Goal: Information Seeking & Learning: Find specific fact

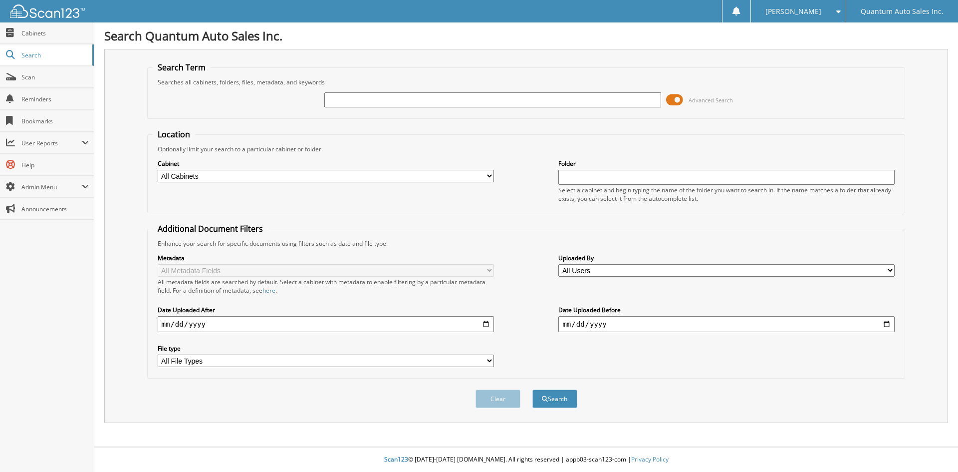
click at [372, 102] on input "text" at bounding box center [492, 99] width 336 height 15
type input "35045"
click at [532, 389] on button "Search" at bounding box center [554, 398] width 45 height 18
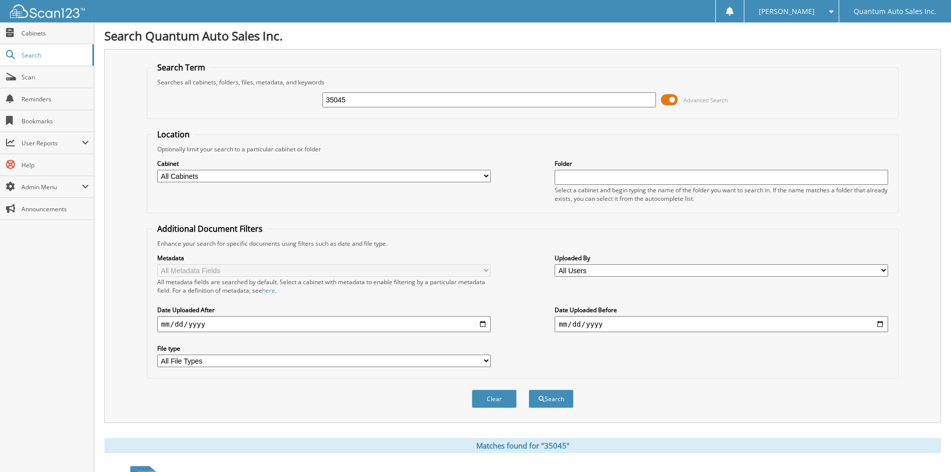
drag, startPoint x: 481, startPoint y: 100, endPoint x: 179, endPoint y: 114, distance: 302.2
click at [180, 114] on fieldset "Search Term Searches all cabinets, folders, files, metadata, and keywords 35045…" at bounding box center [522, 90] width 751 height 57
type input "35101"
click at [528, 389] on button "Search" at bounding box center [550, 398] width 45 height 18
drag, startPoint x: 495, startPoint y: 100, endPoint x: 262, endPoint y: 97, distance: 233.0
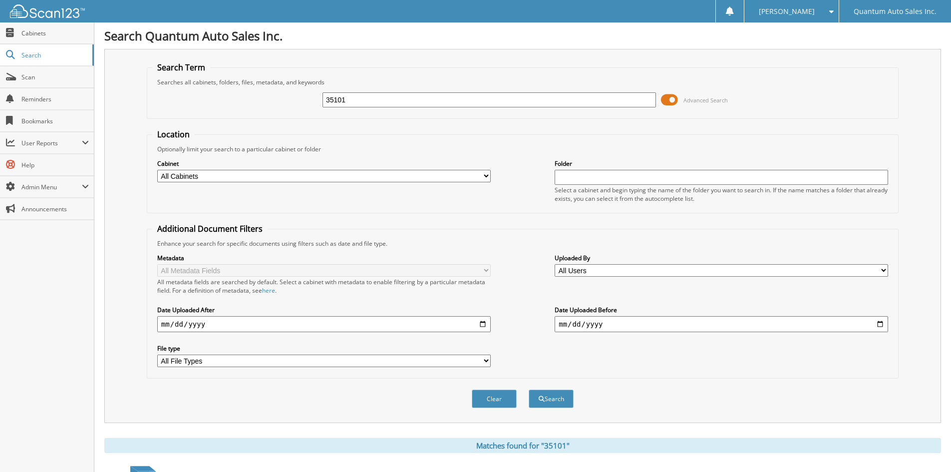
click at [262, 97] on div "35101 Advanced Search" at bounding box center [522, 99] width 740 height 27
type input "35098"
click at [528, 389] on button "Search" at bounding box center [550, 398] width 45 height 18
drag, startPoint x: 407, startPoint y: 104, endPoint x: 231, endPoint y: 111, distance: 175.8
click at [231, 111] on div "35098 Advanced Search" at bounding box center [522, 99] width 740 height 27
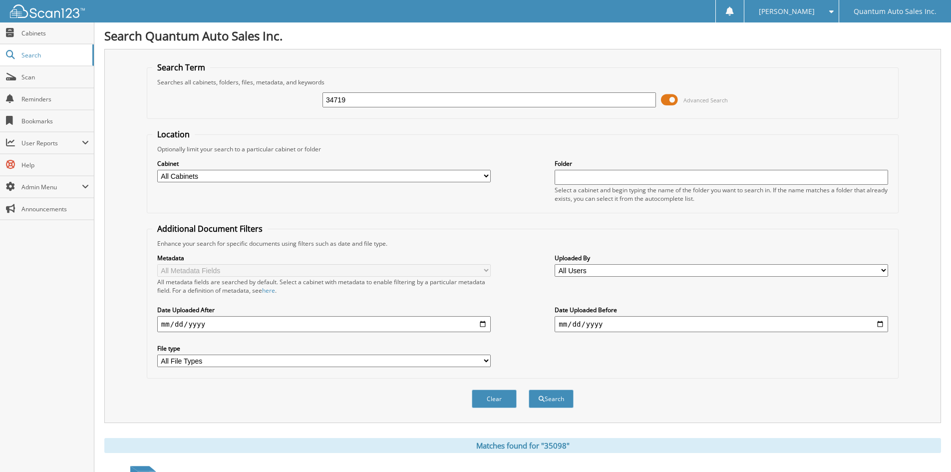
type input "34719"
click at [528, 389] on button "Search" at bounding box center [550, 398] width 45 height 18
drag, startPoint x: 448, startPoint y: 101, endPoint x: 138, endPoint y: 104, distance: 309.4
click at [139, 102] on div "Search Term Searches all cabinets, folders, files, metadata, and keywords 34719…" at bounding box center [522, 236] width 836 height 374
type input "35013"
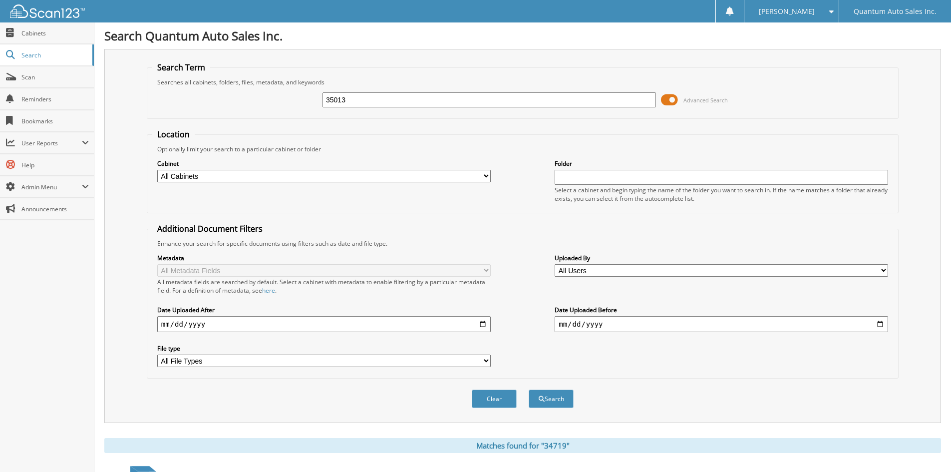
click at [528, 389] on button "Search" at bounding box center [550, 398] width 45 height 18
drag, startPoint x: 385, startPoint y: 102, endPoint x: 224, endPoint y: 90, distance: 161.1
click at [224, 90] on div "35013 Advanced Search" at bounding box center [522, 99] width 740 height 27
type input "34611"
click at [528, 389] on button "Search" at bounding box center [550, 398] width 45 height 18
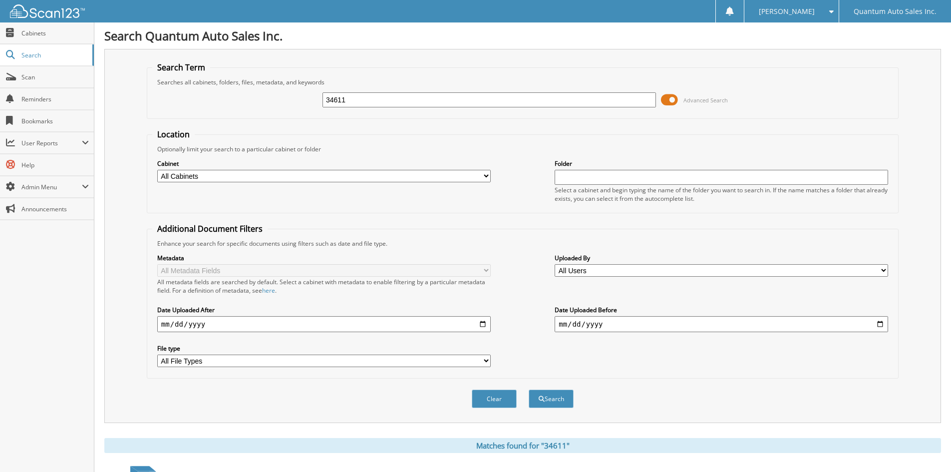
drag, startPoint x: 391, startPoint y: 97, endPoint x: 230, endPoint y: 95, distance: 161.2
click at [232, 95] on div "34611 Advanced Search" at bounding box center [522, 99] width 740 height 27
type input "35149"
click at [528, 389] on button "Search" at bounding box center [550, 398] width 45 height 18
drag, startPoint x: 423, startPoint y: 101, endPoint x: 225, endPoint y: 101, distance: 197.6
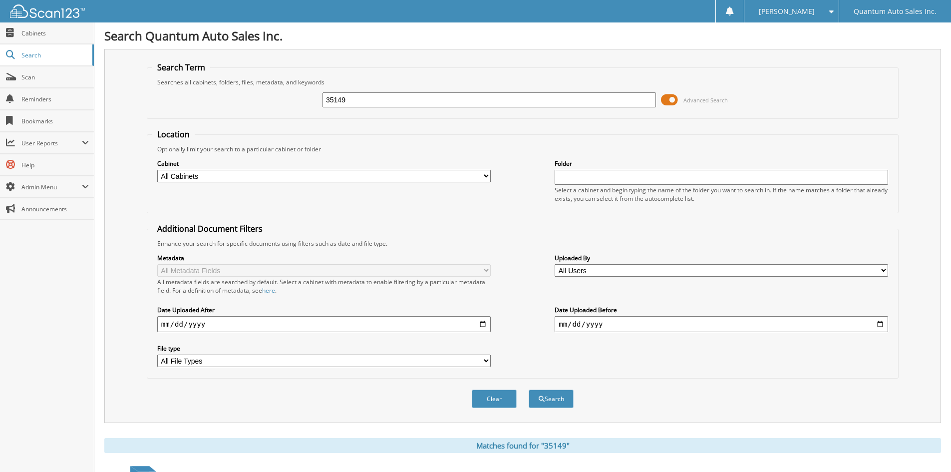
click at [228, 102] on div "35149 Advanced Search" at bounding box center [522, 99] width 740 height 27
type input "34702"
click at [528, 389] on button "Search" at bounding box center [550, 398] width 45 height 18
drag, startPoint x: 448, startPoint y: 91, endPoint x: 391, endPoint y: 101, distance: 57.3
click at [392, 101] on div "34702 Advanced Search" at bounding box center [522, 99] width 740 height 27
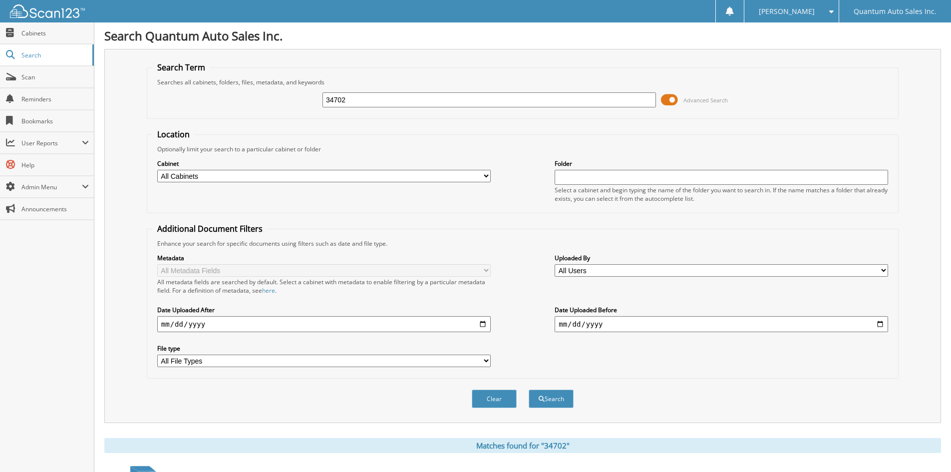
drag, startPoint x: 355, startPoint y: 103, endPoint x: 237, endPoint y: 103, distance: 117.8
click at [237, 103] on div "34702 Advanced Search" at bounding box center [522, 99] width 740 height 27
type input "35188"
click at [528, 389] on button "Search" at bounding box center [550, 398] width 45 height 18
drag, startPoint x: 383, startPoint y: 94, endPoint x: 206, endPoint y: 97, distance: 177.1
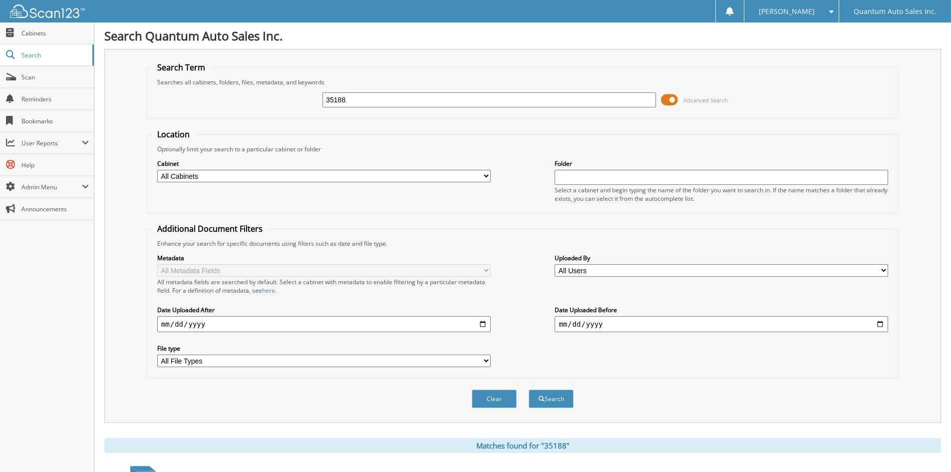
click at [206, 97] on div "35188 Advanced Search" at bounding box center [522, 99] width 740 height 27
type input "35039"
click at [528, 389] on button "Search" at bounding box center [550, 398] width 45 height 18
drag, startPoint x: 399, startPoint y: 101, endPoint x: 207, endPoint y: 96, distance: 191.7
click at [208, 96] on div "35039 Advanced Search" at bounding box center [522, 99] width 740 height 27
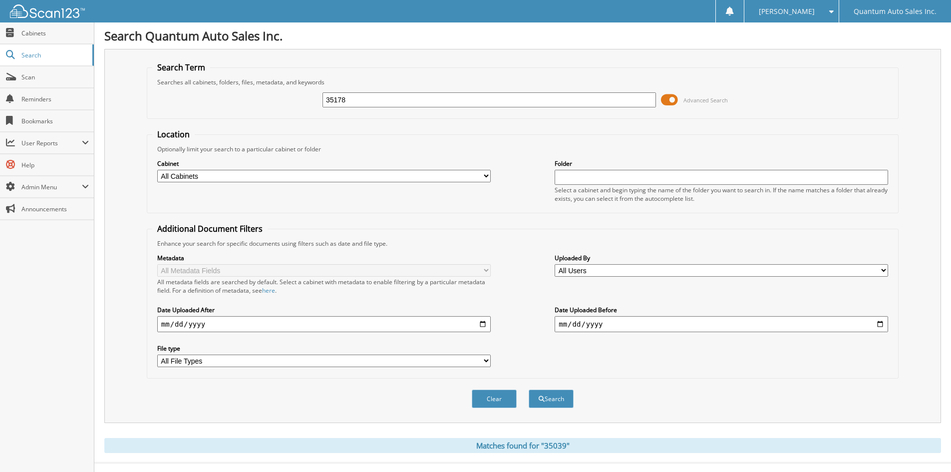
type input "35178"
click at [528, 389] on button "Search" at bounding box center [550, 398] width 45 height 18
drag, startPoint x: 400, startPoint y: 100, endPoint x: 249, endPoint y: 93, distance: 150.8
click at [250, 93] on div "35178 Advanced Search" at bounding box center [522, 99] width 740 height 27
type input "33633"
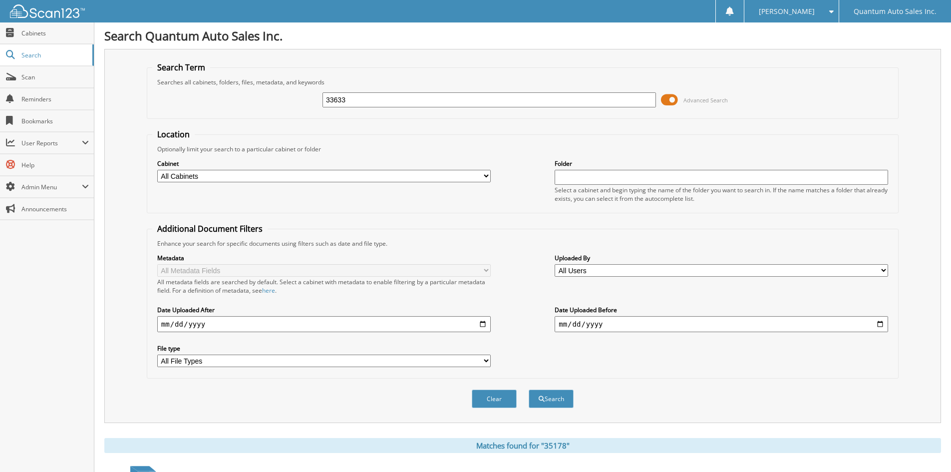
click at [528, 389] on button "Search" at bounding box center [550, 398] width 45 height 18
drag, startPoint x: 455, startPoint y: 95, endPoint x: 194, endPoint y: 113, distance: 261.0
click at [194, 113] on div "33633 Advanced Search" at bounding box center [522, 99] width 740 height 27
type input "35092"
click at [528, 389] on button "Search" at bounding box center [550, 398] width 45 height 18
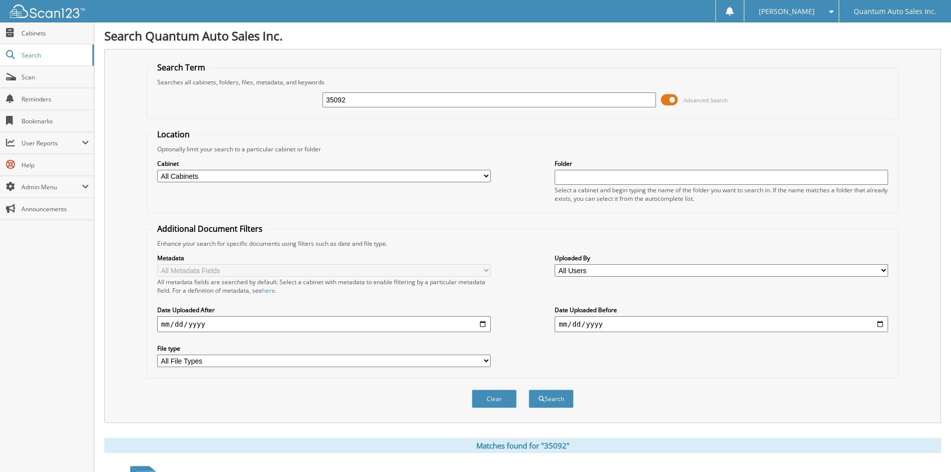
drag, startPoint x: 392, startPoint y: 94, endPoint x: 163, endPoint y: 85, distance: 229.2
click at [167, 85] on fieldset "Search Term Searches all cabinets, folders, files, metadata, and keywords 35092…" at bounding box center [522, 90] width 751 height 57
type input "35177"
click at [528, 389] on button "Search" at bounding box center [550, 398] width 45 height 18
drag, startPoint x: 413, startPoint y: 97, endPoint x: 235, endPoint y: 110, distance: 179.1
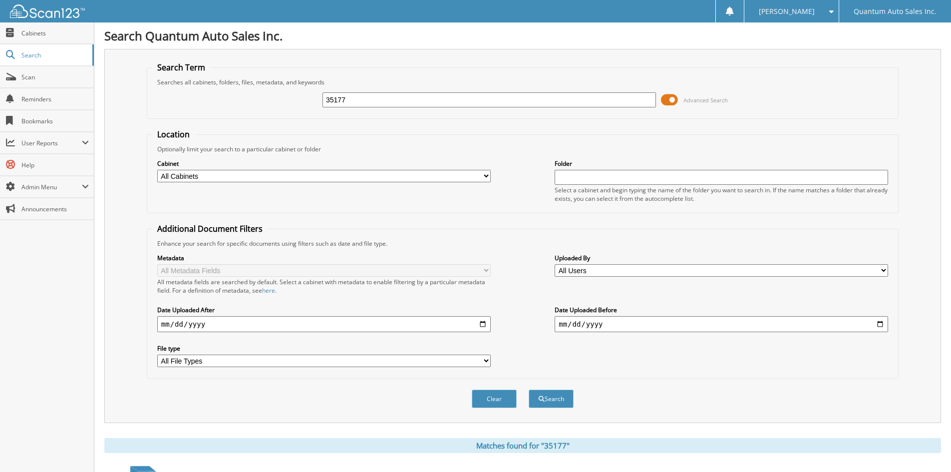
click at [236, 109] on div "35177 Advanced Search" at bounding box center [522, 99] width 740 height 27
type input "35142"
click at [528, 389] on button "Search" at bounding box center [550, 398] width 45 height 18
drag, startPoint x: 382, startPoint y: 100, endPoint x: 246, endPoint y: 104, distance: 135.8
click div "35142 Advanced Search"
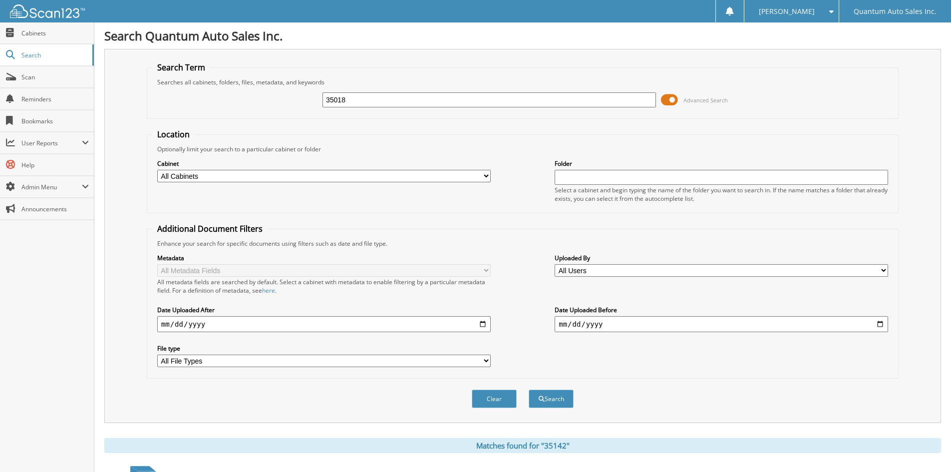
type input "35018"
click button "Search"
drag, startPoint x: 395, startPoint y: 102, endPoint x: 230, endPoint y: 105, distance: 165.7
click at [231, 105] on div "35018 Advanced Search" at bounding box center [522, 99] width 740 height 27
type input "35031"
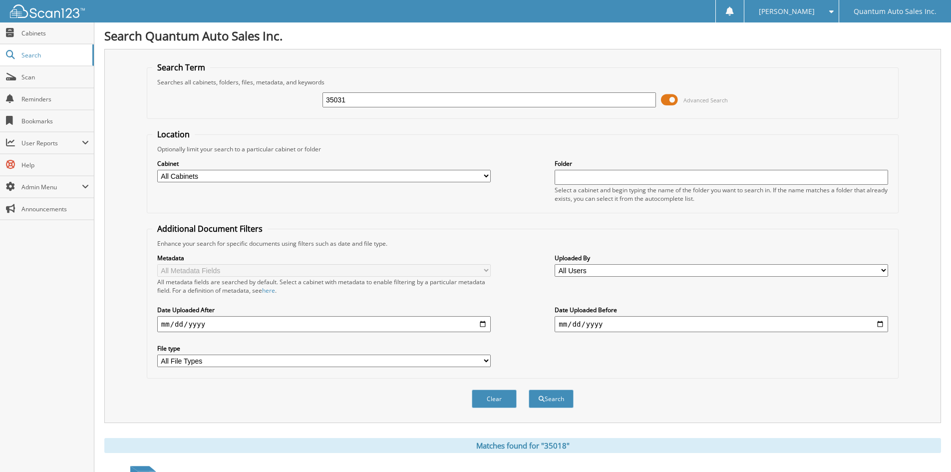
click at [528, 389] on button "Search" at bounding box center [550, 398] width 45 height 18
drag, startPoint x: 433, startPoint y: 101, endPoint x: 176, endPoint y: 101, distance: 257.5
click at [176, 101] on div "35031 Advanced Search" at bounding box center [522, 99] width 740 height 27
type input "35116"
click at [528, 389] on button "Search" at bounding box center [550, 398] width 45 height 18
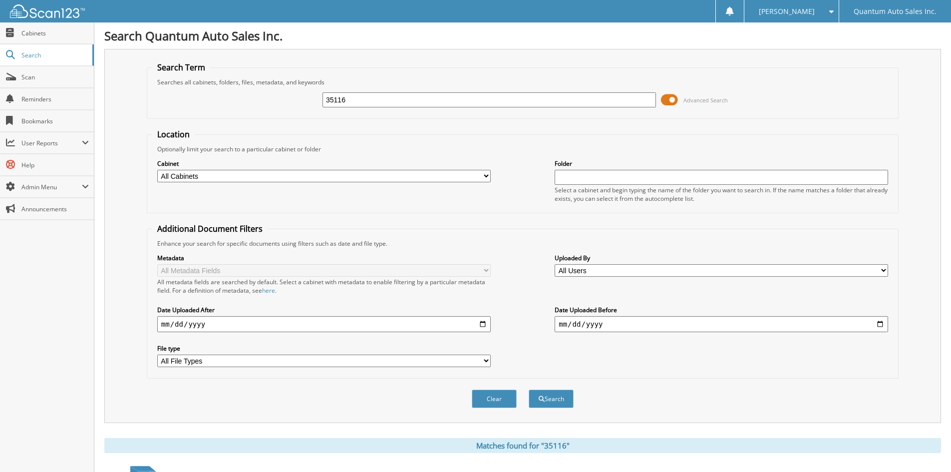
drag, startPoint x: 433, startPoint y: 106, endPoint x: 150, endPoint y: 137, distance: 284.1
click at [150, 137] on form "Search Term Searches all cabinets, folders, files, metadata, and keywords 35116…" at bounding box center [522, 240] width 751 height 357
type input "34769"
click at [528, 389] on button "Search" at bounding box center [550, 398] width 45 height 18
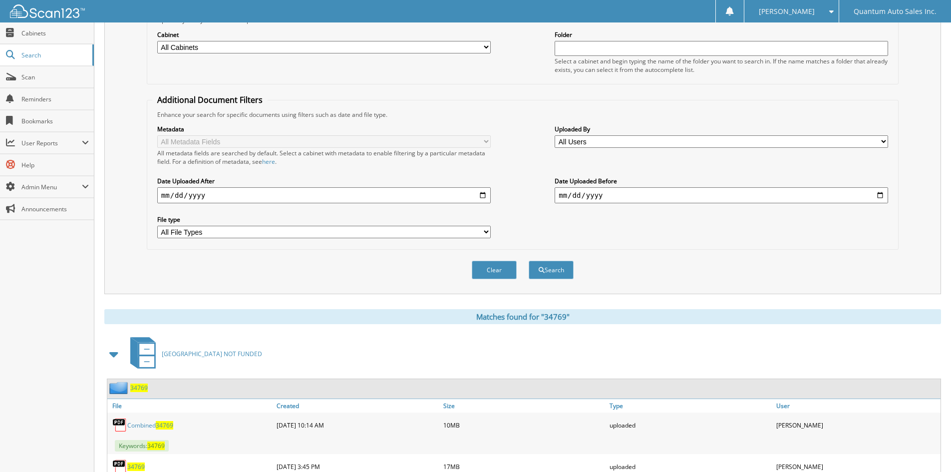
scroll to position [192, 0]
